Goal: Information Seeking & Learning: Learn about a topic

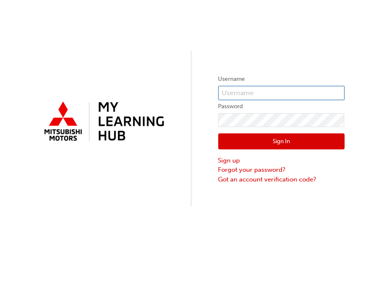
click at [292, 90] on input "text" at bounding box center [281, 93] width 126 height 14
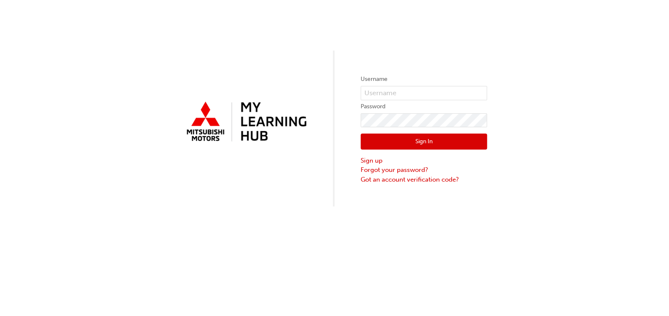
type input "0005002040"
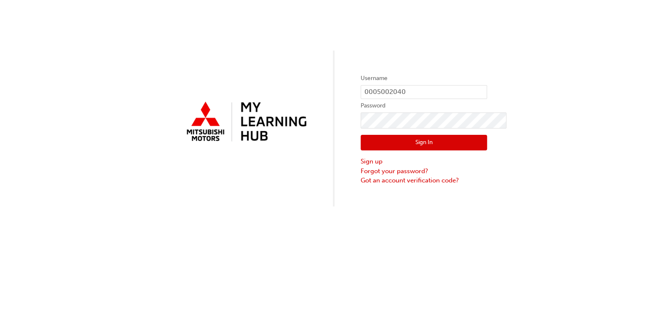
click at [392, 143] on button "Sign In" at bounding box center [423, 143] width 126 height 16
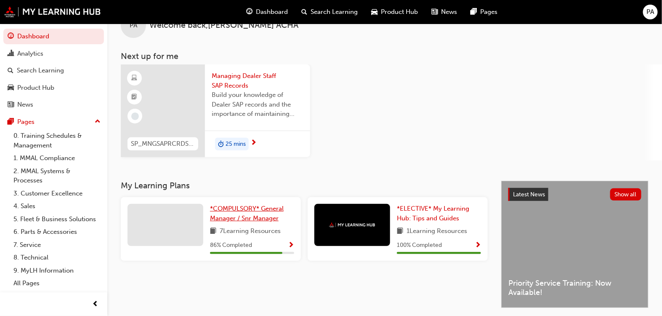
scroll to position [76, 0]
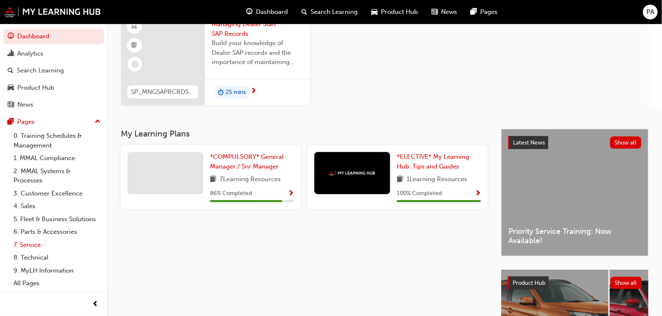
click at [21, 245] on link "7. Service" at bounding box center [57, 244] width 94 height 13
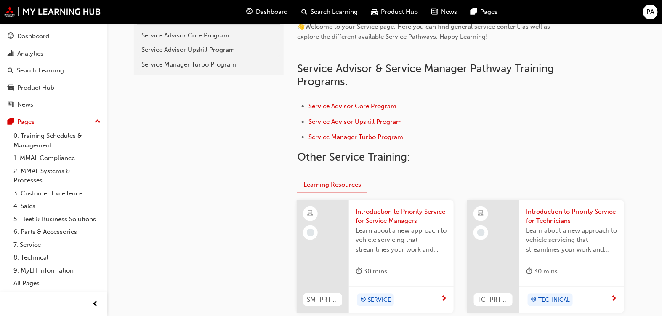
scroll to position [229, 0]
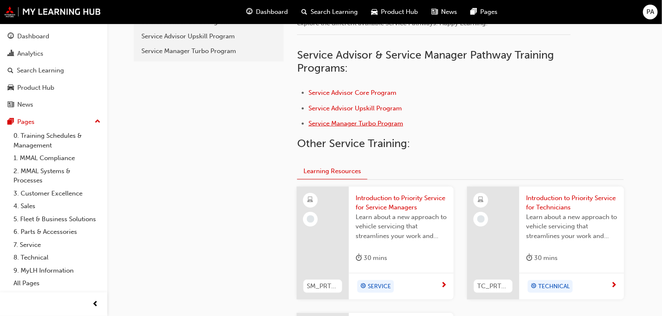
click at [391, 122] on span "Service Manager Turbo Program" at bounding box center [356, 124] width 95 height 8
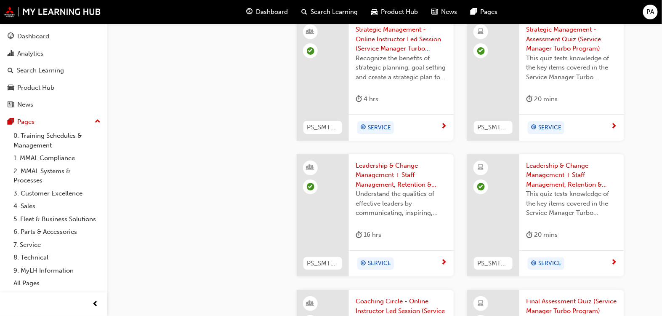
scroll to position [1085, 0]
